Goal: Obtain resource: Download file/media

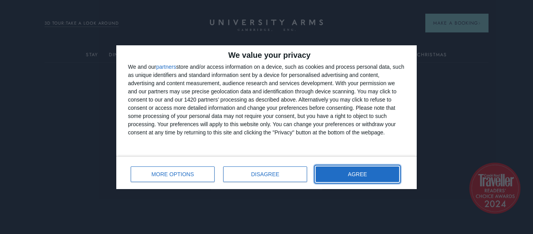
click at [370, 174] on button "AGREE" at bounding box center [357, 174] width 83 height 16
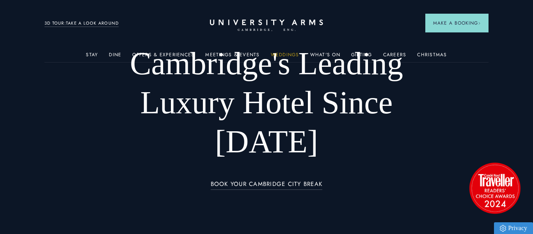
click at [286, 59] on link "Weddings" at bounding box center [285, 57] width 28 height 10
